Goal: Task Accomplishment & Management: Manage account settings

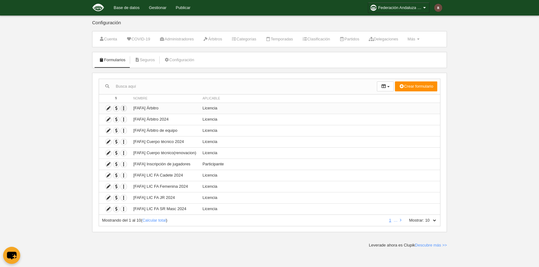
click at [126, 108] on icon "button" at bounding box center [124, 109] width 6 height 6
click at [110, 107] on icon at bounding box center [109, 109] width 6 height 6
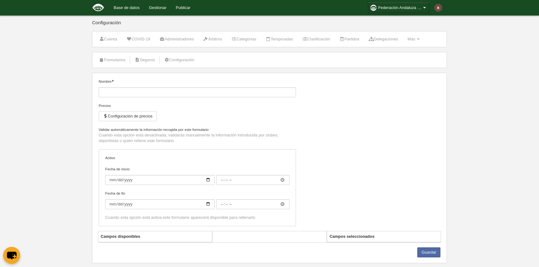
type input "[FAFA] Árbitro"
checkbox input "true"
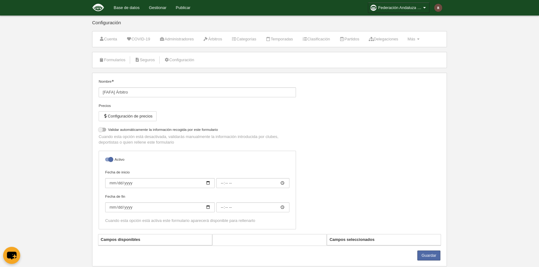
select select "selected"
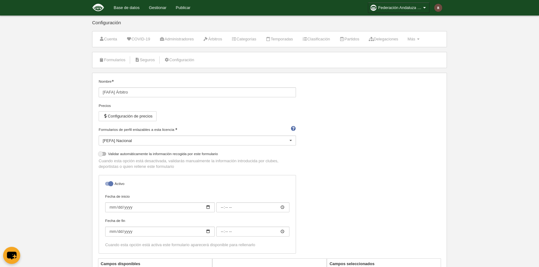
click at [108, 185] on div at bounding box center [108, 184] width 7 height 4
click at [108, 185] on input "checkbox" at bounding box center [108, 186] width 4 height 4
checkbox input "false"
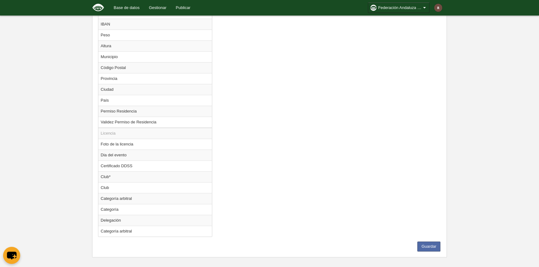
scroll to position [473, 0]
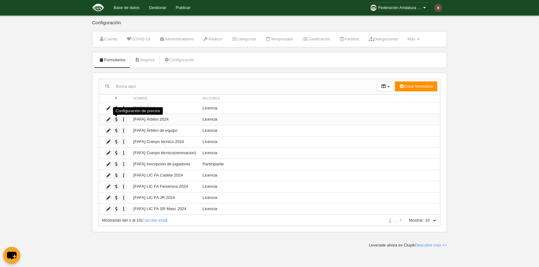
click at [116, 120] on span "button" at bounding box center [116, 120] width 6 height 6
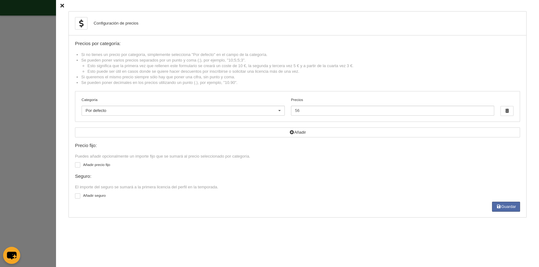
click at [57, 5] on div "Configuración de precios Precios por categoría: Si no tienes un precio por cate…" at bounding box center [297, 133] width 483 height 267
click at [60, 6] on icon at bounding box center [62, 6] width 4 height 4
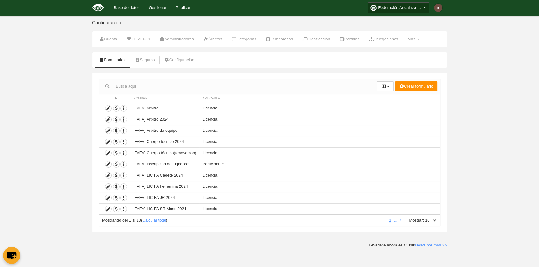
click at [413, 8] on span "Federación Andaluza de Fútbol Americano" at bounding box center [400, 8] width 44 height 6
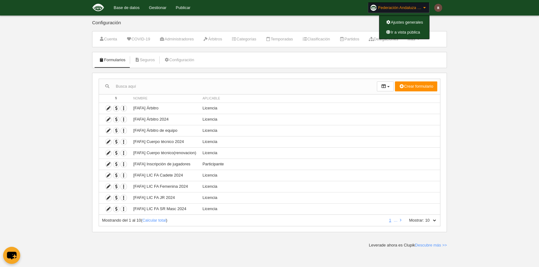
click at [498, 43] on body "Base de datos Gestionar Publicar Federación Andaluza de Fútbol Americano Ajuste…" at bounding box center [269, 133] width 539 height 267
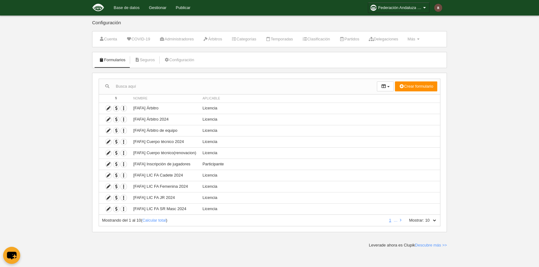
click at [128, 8] on link "Base de datos" at bounding box center [126, 8] width 35 height 16
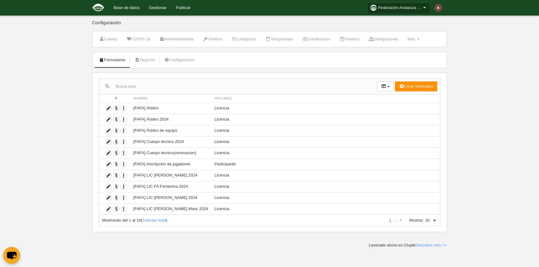
click at [415, 8] on span "Federación Andaluza de Fútbol Americano" at bounding box center [400, 8] width 44 height 6
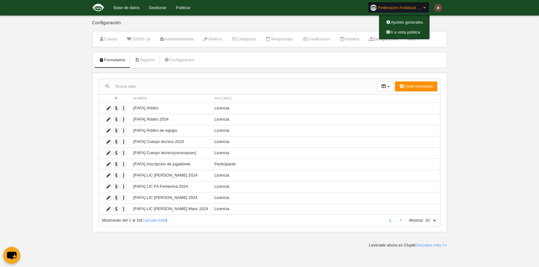
click at [170, 25] on div "Configuración" at bounding box center [269, 25] width 355 height 11
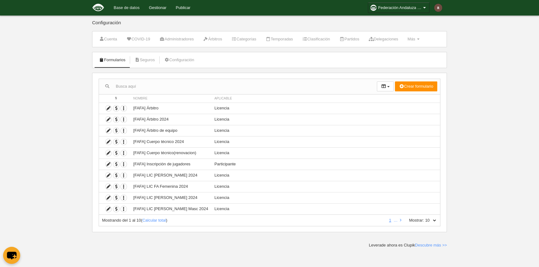
click at [128, 7] on link "Base de datos" at bounding box center [126, 8] width 35 height 16
